Goal: Navigation & Orientation: Find specific page/section

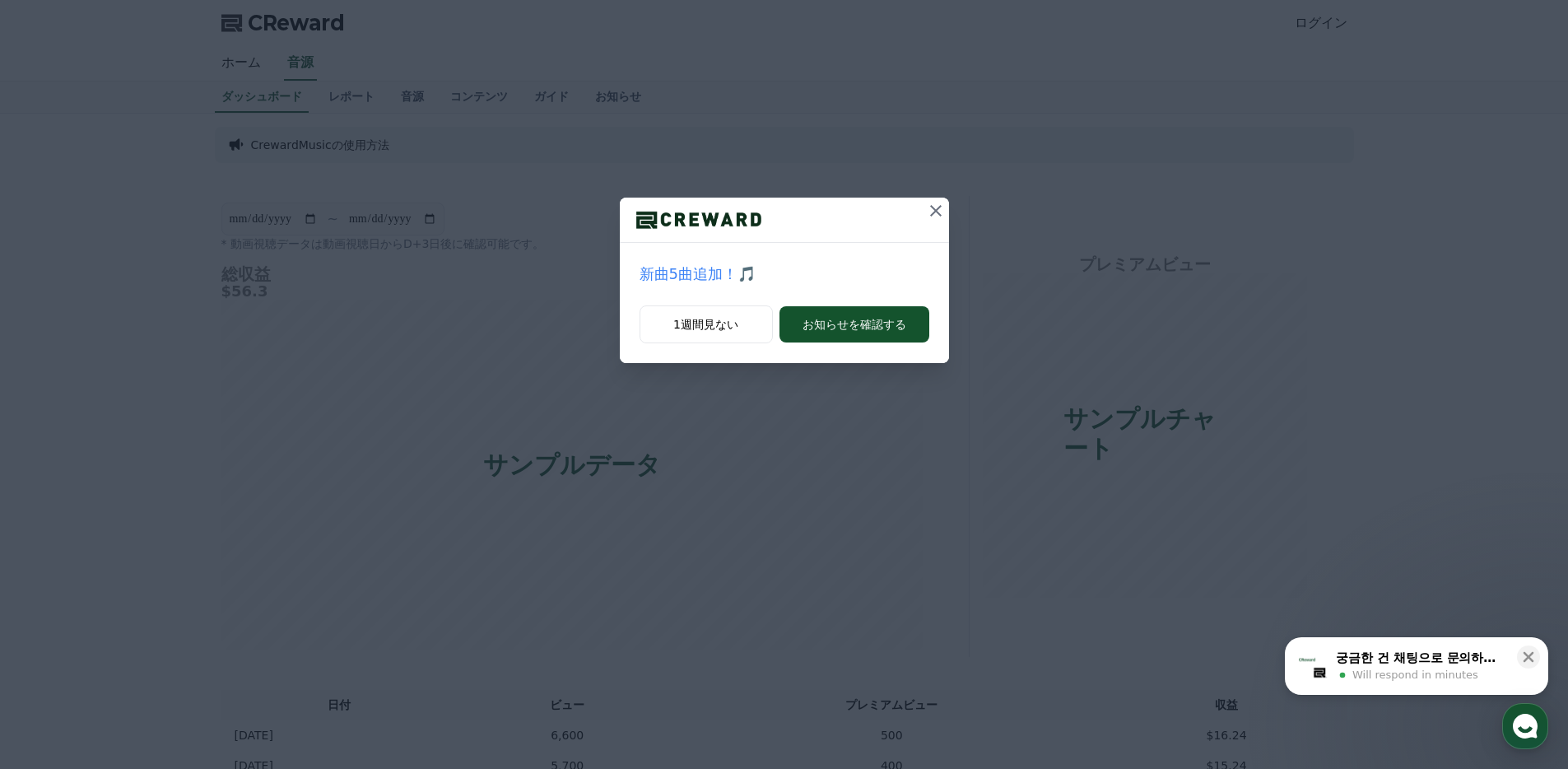
click at [945, 209] on icon at bounding box center [935, 210] width 20 height 20
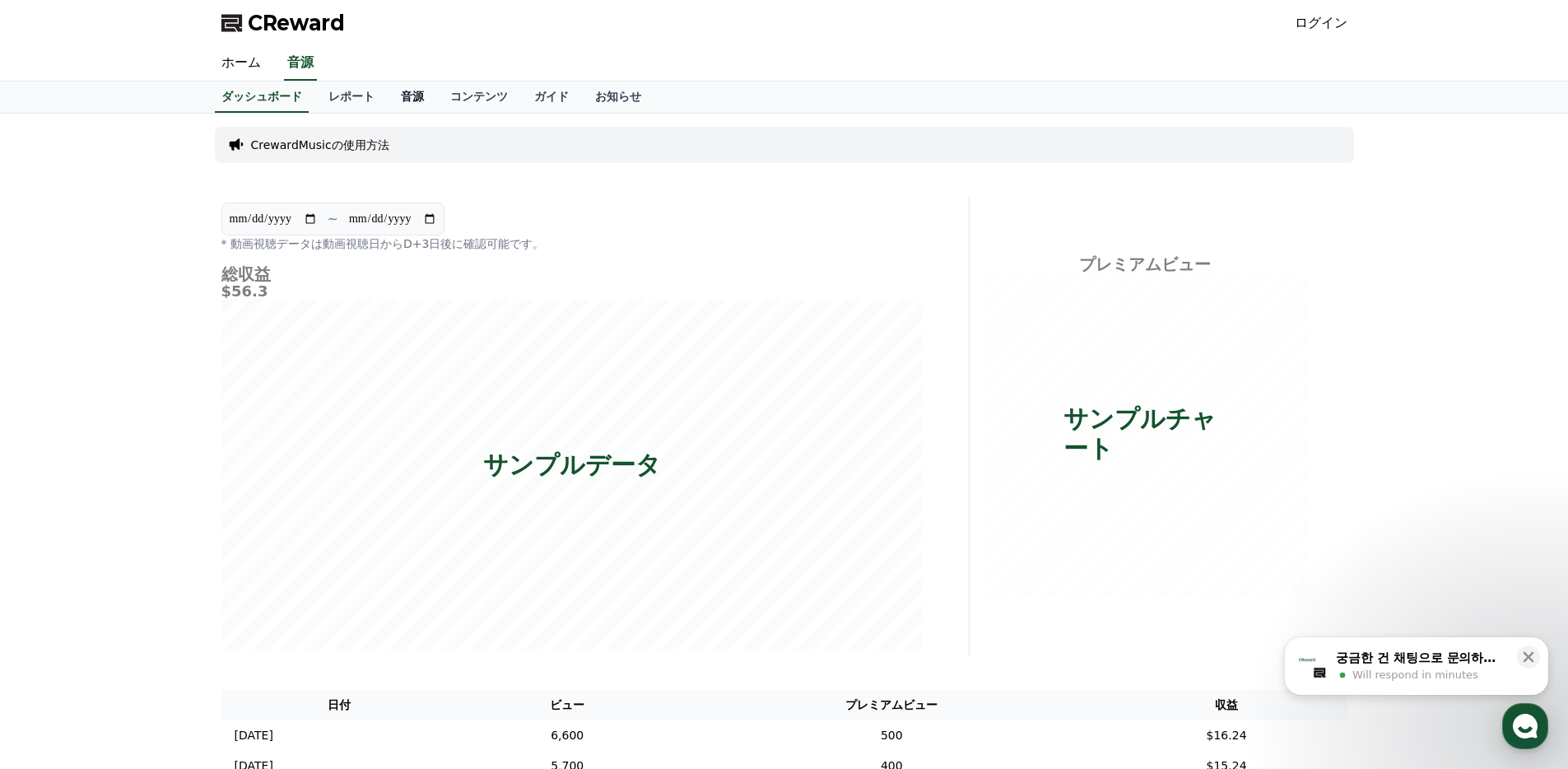
click at [411, 95] on link "音源" at bounding box center [412, 97] width 49 height 32
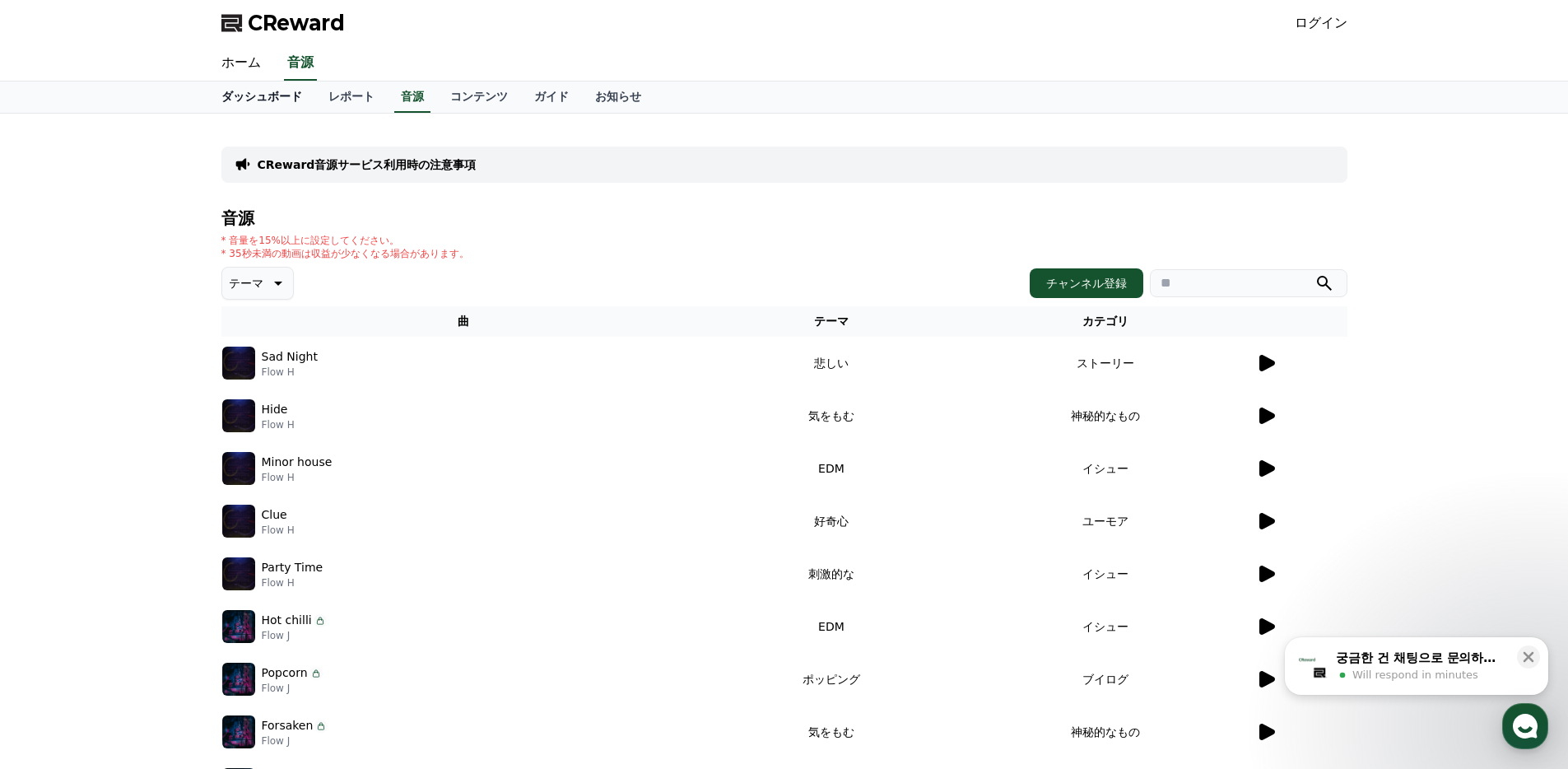
click at [282, 94] on link "ダッシュボード" at bounding box center [261, 97] width 107 height 32
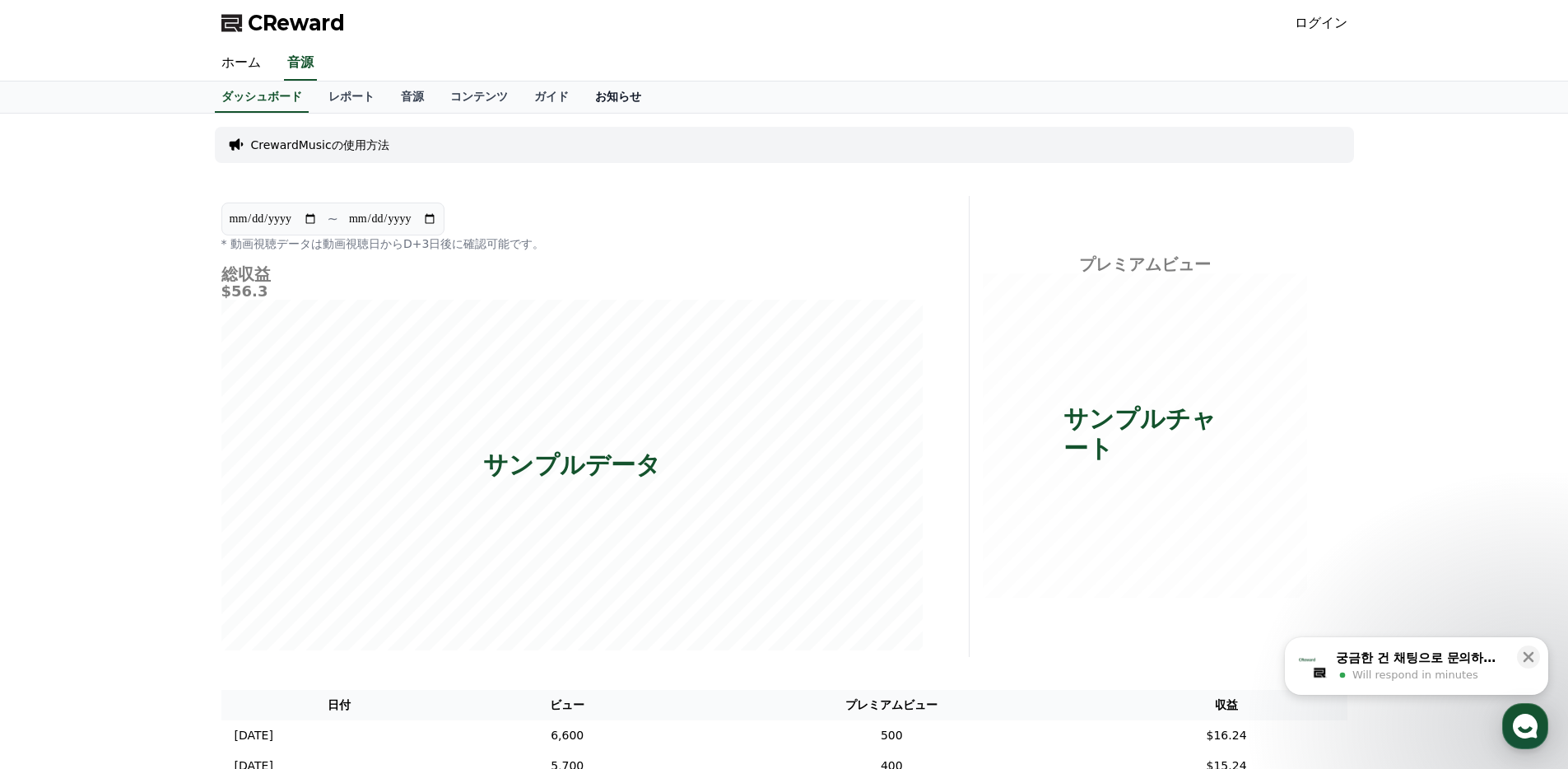
click at [596, 89] on link "お知らせ" at bounding box center [618, 97] width 73 height 32
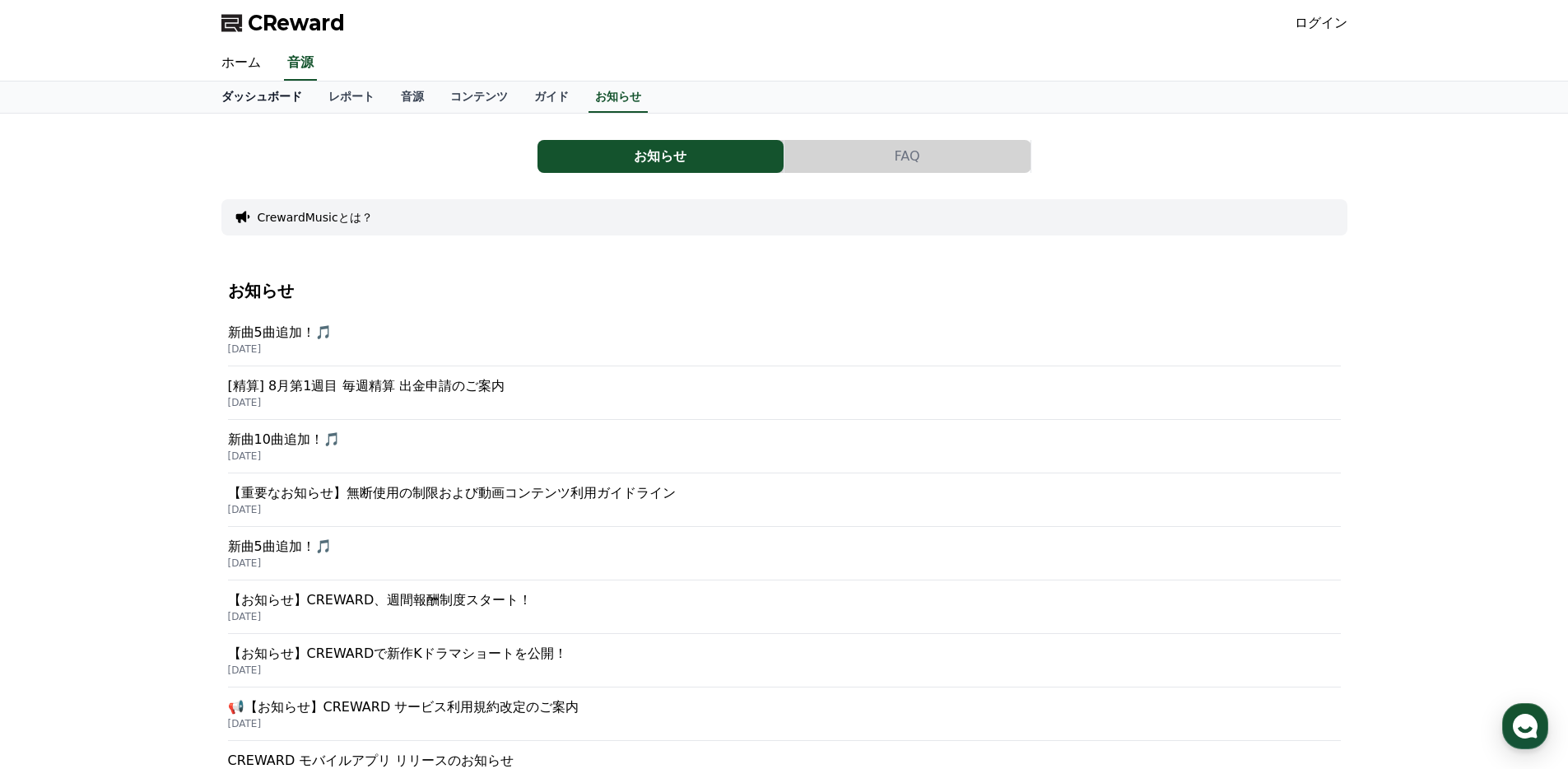
click at [257, 98] on link "ダッシュボード" at bounding box center [261, 97] width 107 height 32
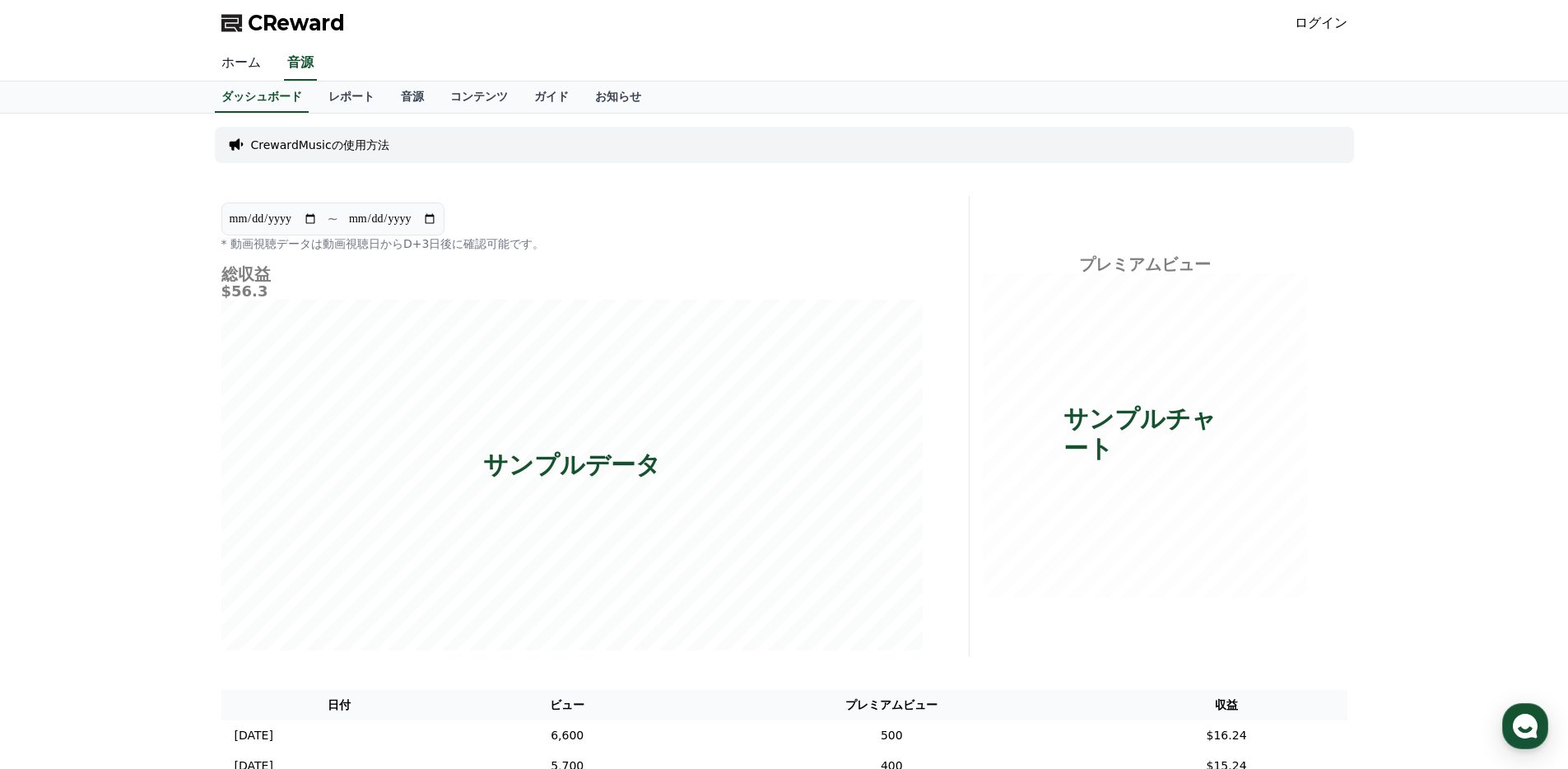
click at [252, 62] on link "ホーム" at bounding box center [241, 62] width 66 height 34
